Goal: Entertainment & Leisure: Browse casually

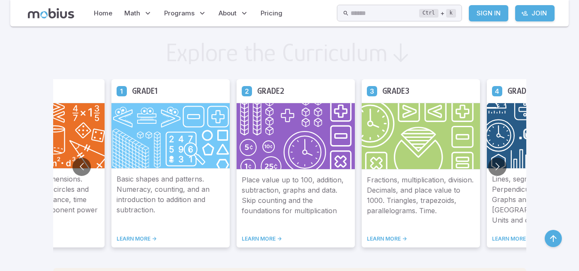
scroll to position [457, 0]
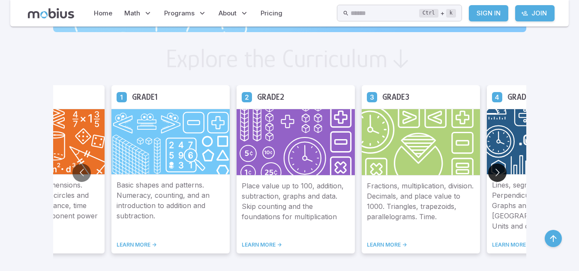
click at [497, 174] on button "Go to next slide" at bounding box center [497, 173] width 18 height 18
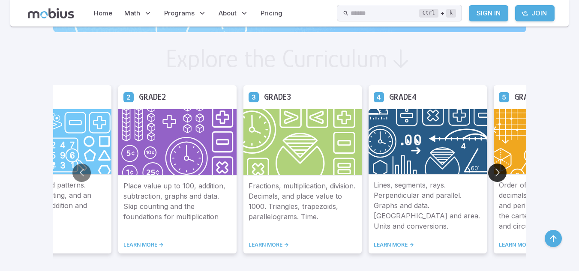
click at [497, 174] on button "Go to next slide" at bounding box center [497, 173] width 18 height 18
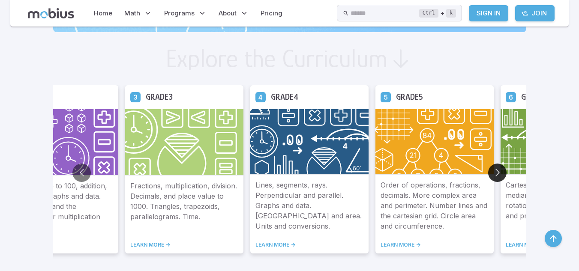
click at [497, 174] on button "Go to next slide" at bounding box center [497, 173] width 18 height 18
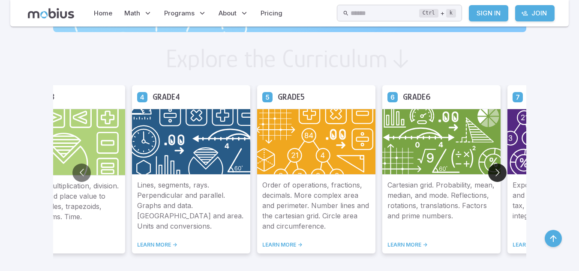
click at [497, 174] on button "Go to next slide" at bounding box center [497, 173] width 18 height 18
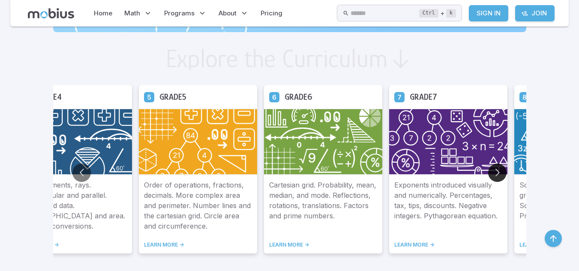
click at [497, 174] on button "Go to next slide" at bounding box center [497, 173] width 18 height 18
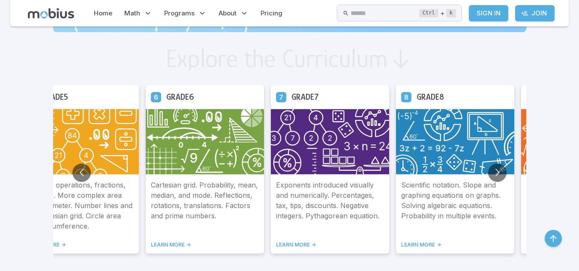
click at [451, 145] on img at bounding box center [455, 142] width 118 height 66
click at [404, 98] on icon at bounding box center [406, 97] width 10 height 10
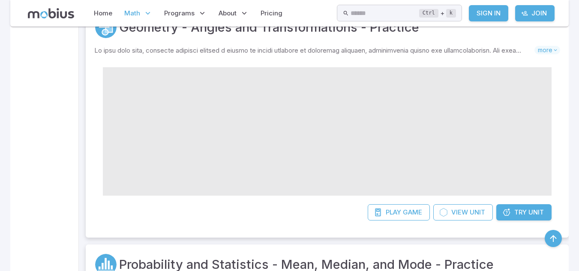
scroll to position [215, 0]
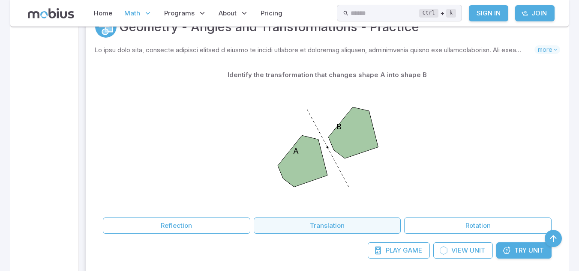
click at [363, 226] on button "Translation" at bounding box center [327, 226] width 147 height 16
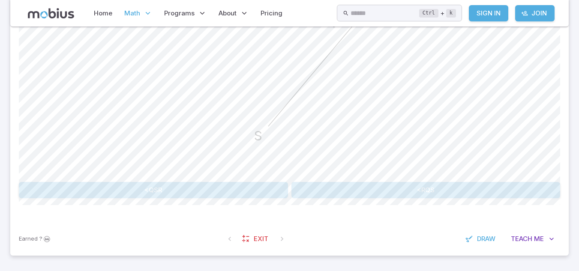
scroll to position [308, 0]
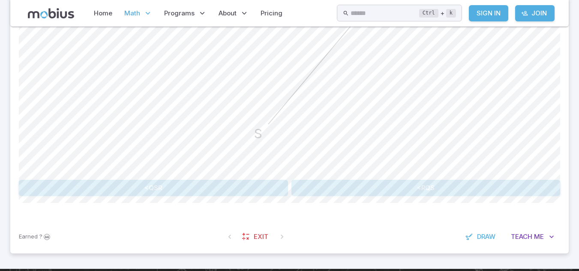
click at [350, 189] on button "<RQS" at bounding box center [425, 188] width 269 height 16
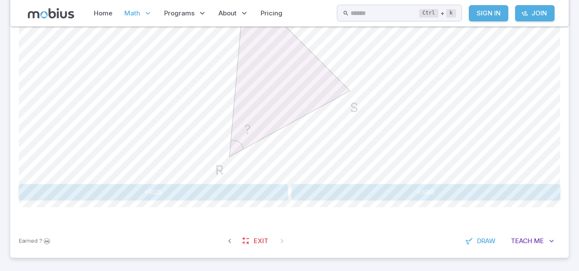
scroll to position [307, 0]
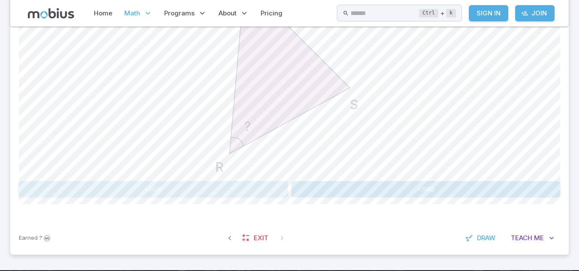
click at [243, 189] on button "<RQS" at bounding box center [153, 189] width 269 height 16
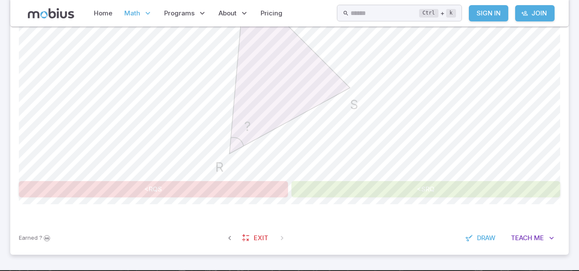
click at [312, 189] on button "<SRQ" at bounding box center [425, 189] width 269 height 16
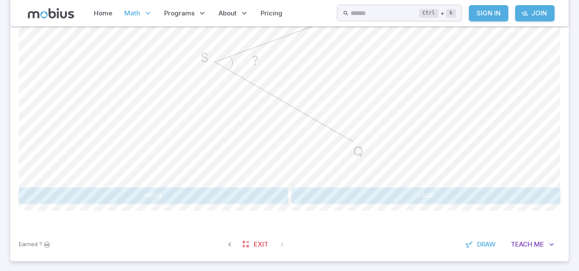
scroll to position [301, 0]
click at [224, 187] on button "<RSQ" at bounding box center [153, 195] width 269 height 16
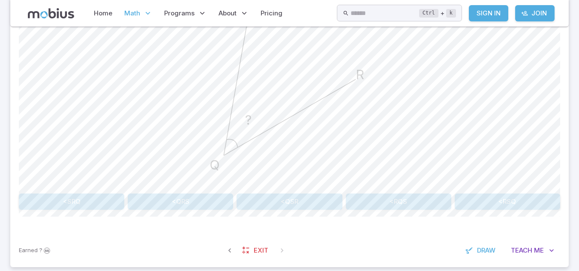
scroll to position [305, 0]
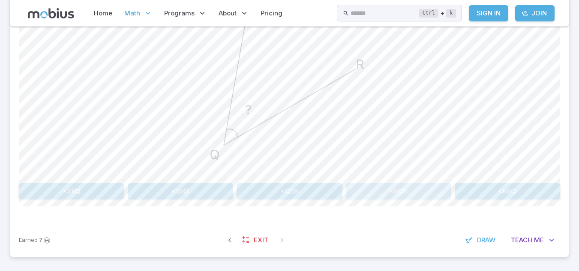
click at [380, 194] on button "<RQS" at bounding box center [398, 191] width 105 height 16
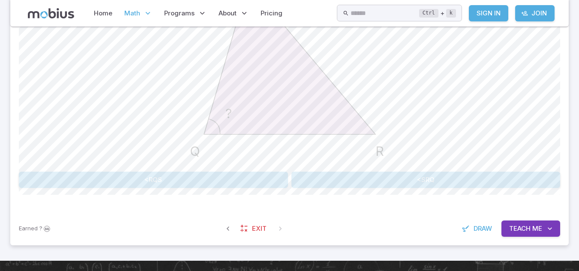
scroll to position [319, 0]
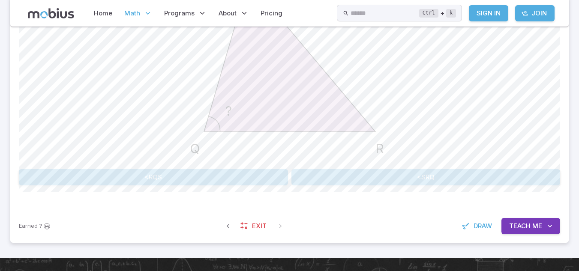
click at [316, 180] on button "<SRQ" at bounding box center [425, 177] width 269 height 16
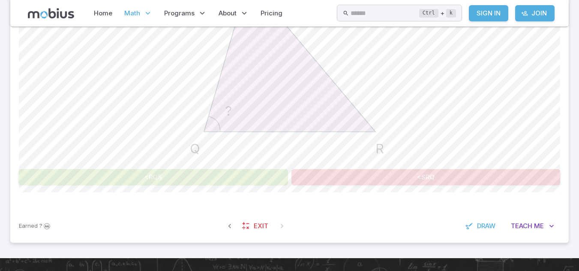
click at [284, 138] on icon "? R S Q" at bounding box center [289, 56] width 214 height 214
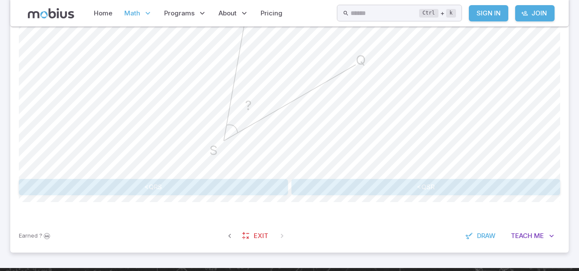
scroll to position [308, 0]
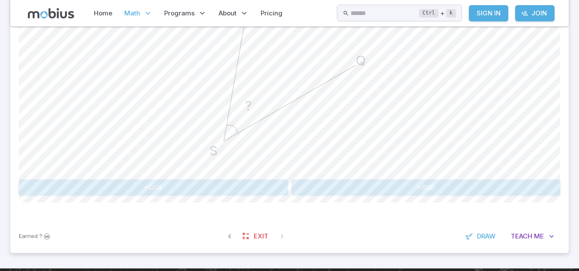
click at [338, 191] on button "<QSR" at bounding box center [425, 187] width 269 height 16
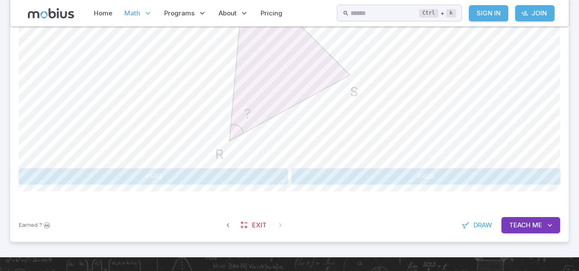
scroll to position [320, 0]
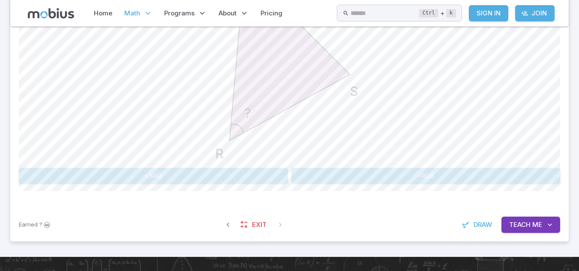
click at [356, 167] on div "What is the name of the angle marked with '?' on this triangle? ? Q R S <SRQ <R…" at bounding box center [289, 57] width 541 height 253
click at [356, 177] on button "<RQS" at bounding box center [425, 176] width 269 height 16
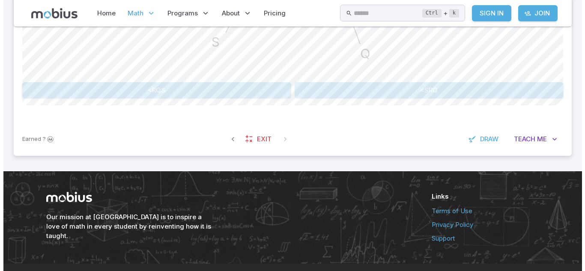
scroll to position [406, 0]
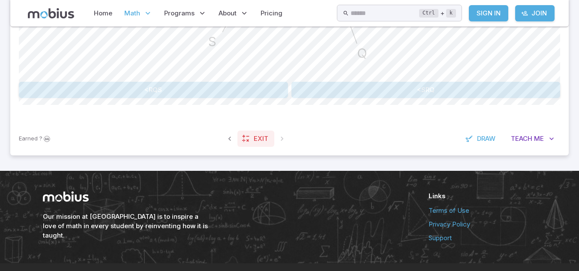
click at [247, 141] on icon at bounding box center [246, 139] width 9 height 9
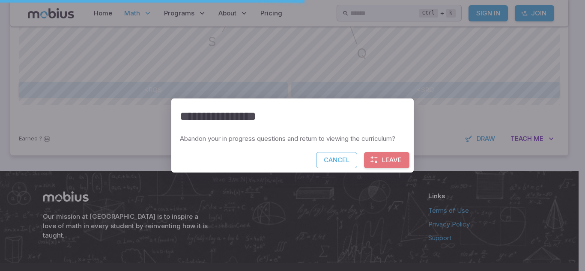
click at [373, 160] on icon "button" at bounding box center [374, 160] width 9 height 9
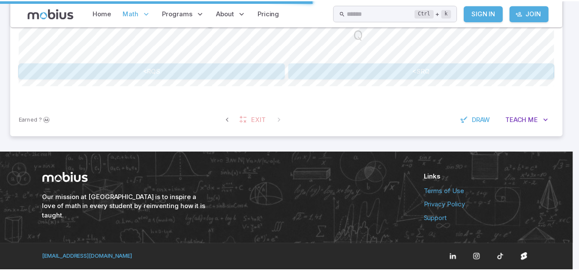
scroll to position [385, 0]
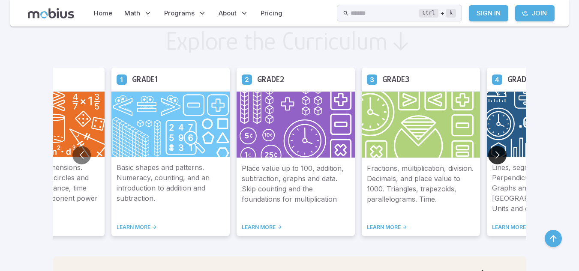
click at [493, 149] on button "Go to next slide" at bounding box center [497, 155] width 18 height 18
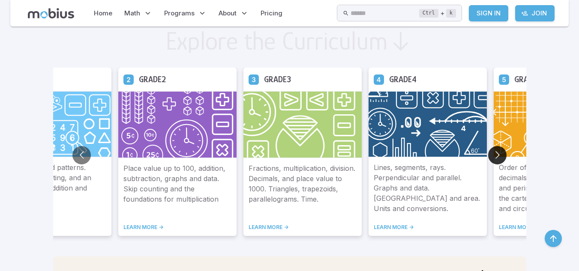
click at [493, 149] on button "Go to next slide" at bounding box center [497, 155] width 18 height 18
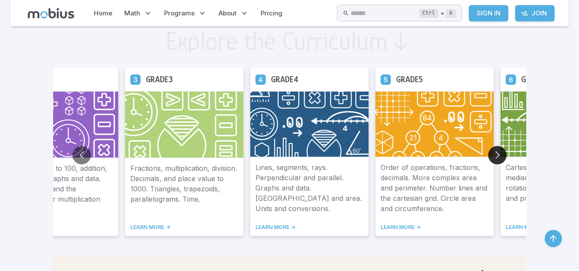
click at [493, 149] on button "Go to next slide" at bounding box center [497, 155] width 18 height 18
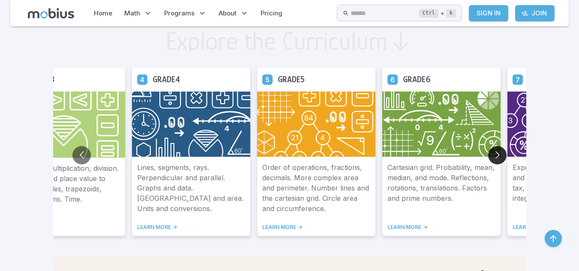
click at [493, 149] on button "Go to next slide" at bounding box center [497, 155] width 18 height 18
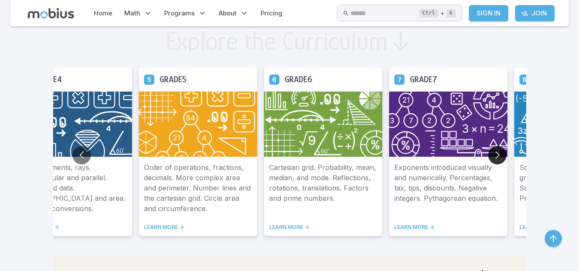
click at [495, 149] on button "Go to next slide" at bounding box center [497, 155] width 18 height 18
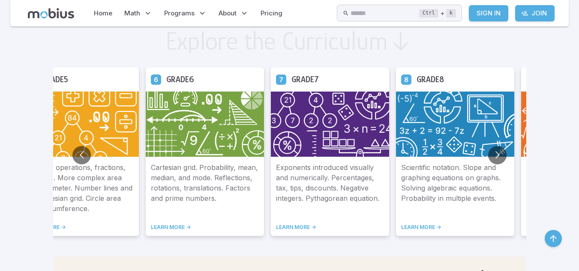
click at [422, 78] on h5 "Grade 8" at bounding box center [429, 79] width 27 height 13
click at [407, 79] on icon at bounding box center [406, 79] width 10 height 10
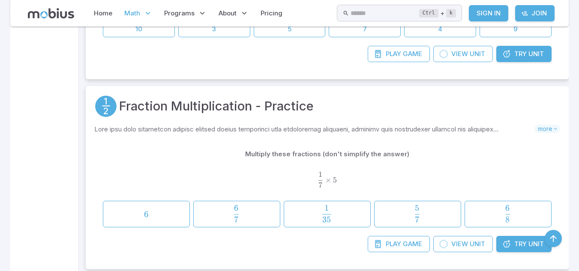
scroll to position [583, 0]
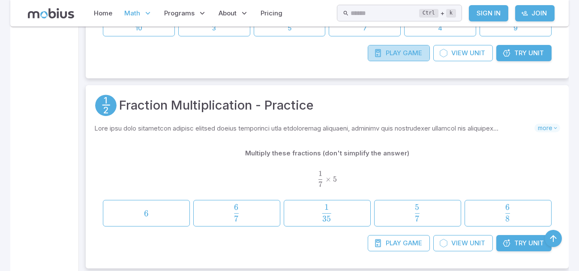
click at [394, 48] on span "Play" at bounding box center [393, 52] width 15 height 9
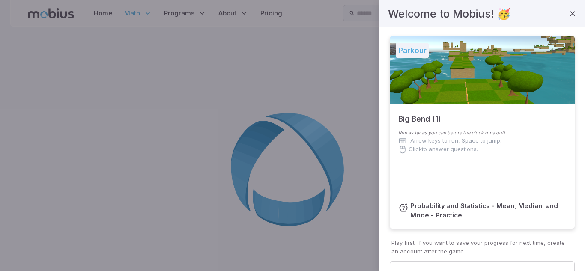
click at [351, 117] on div at bounding box center [292, 135] width 585 height 271
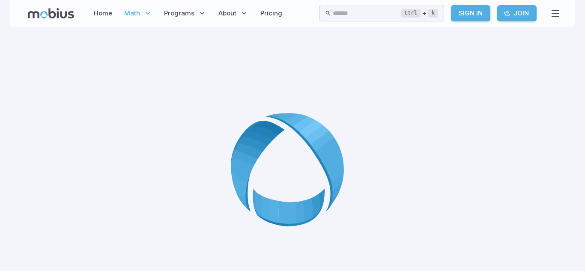
click at [306, 140] on icon at bounding box center [292, 172] width 123 height 123
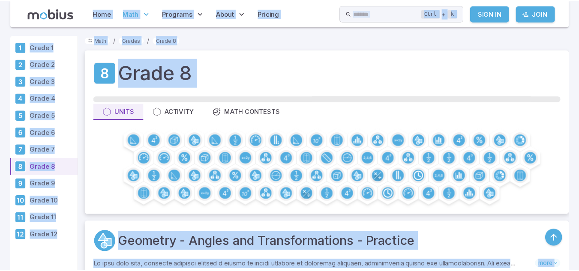
scroll to position [583, 0]
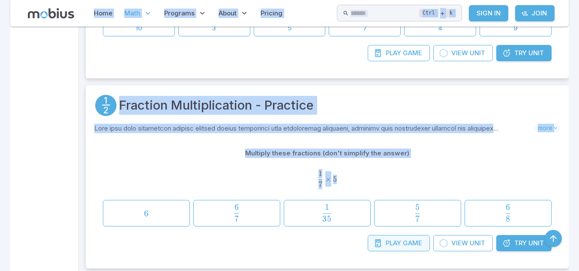
click at [399, 241] on span "Play" at bounding box center [393, 243] width 15 height 9
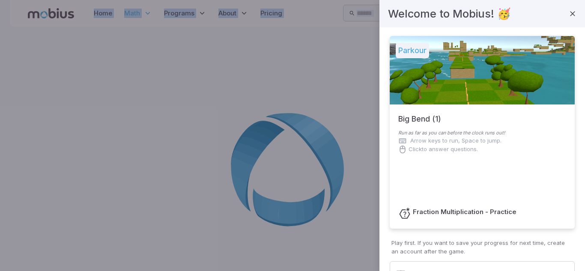
click at [449, 207] on h6 "Fraction Multiplication - Practice" at bounding box center [465, 211] width 104 height 9
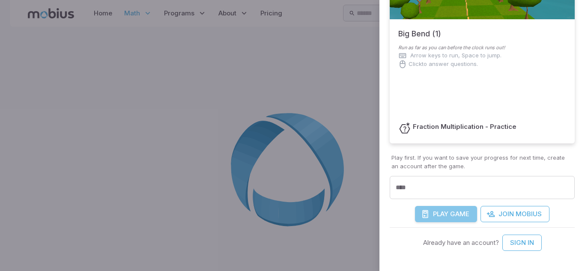
click at [446, 214] on span "Play" at bounding box center [440, 213] width 15 height 9
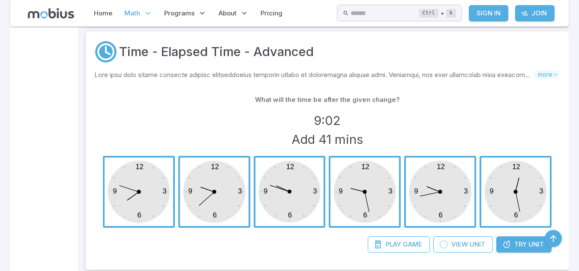
scroll to position [1324, 0]
